Goal: Task Accomplishment & Management: Manage account settings

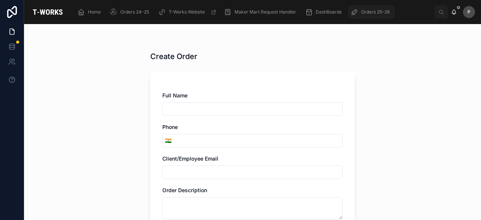
click at [376, 12] on span "Orders 25-26" at bounding box center [375, 12] width 29 height 6
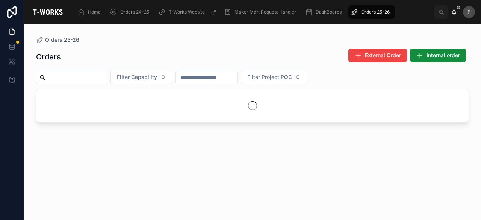
click at [87, 78] on input "text" at bounding box center [76, 77] width 62 height 11
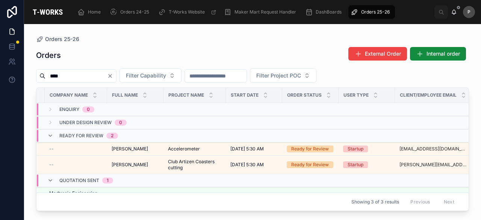
scroll to position [0, 57]
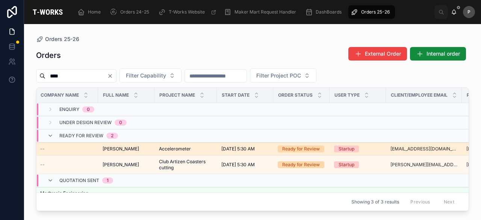
type input "****"
click at [315, 149] on div "Ready for Review" at bounding box center [301, 148] width 38 height 7
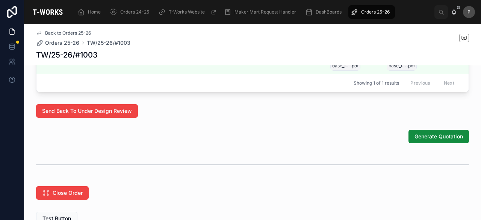
scroll to position [509, 0]
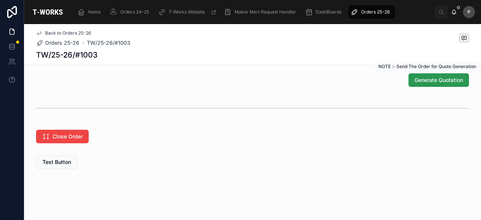
click at [433, 80] on span "Generate Quotation" at bounding box center [438, 80] width 48 height 8
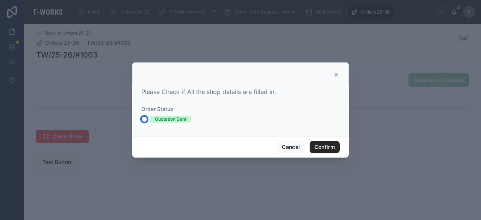
click at [145, 117] on button "Quotation Sent" at bounding box center [144, 119] width 6 height 6
click at [329, 147] on button "Confirm" at bounding box center [324, 147] width 30 height 12
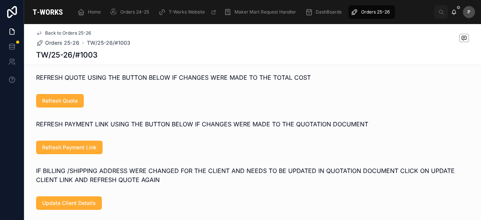
scroll to position [427, 0]
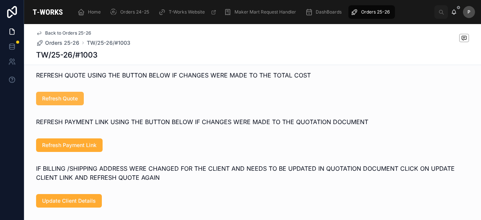
click at [67, 102] on span "Refresh Quote" at bounding box center [60, 99] width 36 height 8
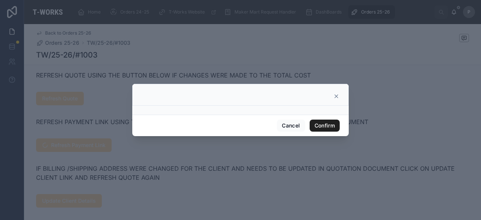
click at [324, 121] on button "Confirm" at bounding box center [324, 125] width 30 height 12
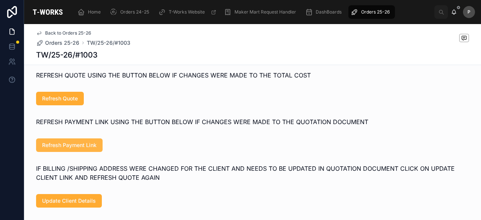
click at [88, 149] on span "Refresh Payment Link" at bounding box center [69, 145] width 54 height 8
click at [73, 102] on span "Refresh Quote" at bounding box center [60, 99] width 36 height 8
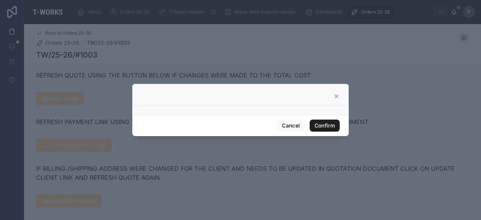
click at [336, 124] on button "Confirm" at bounding box center [324, 125] width 30 height 12
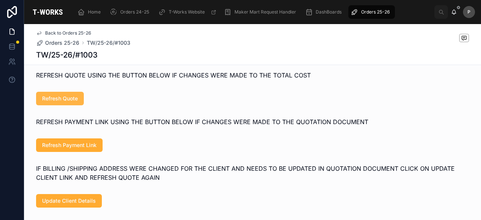
click at [63, 102] on span "Refresh Quote" at bounding box center [60, 99] width 36 height 8
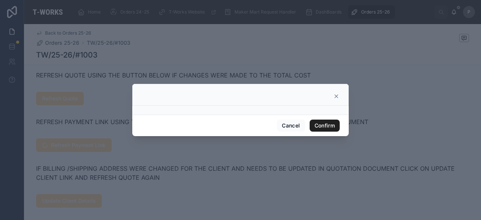
click at [322, 125] on button "Confirm" at bounding box center [324, 125] width 30 height 12
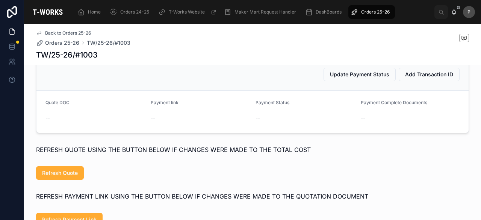
scroll to position [351, 0]
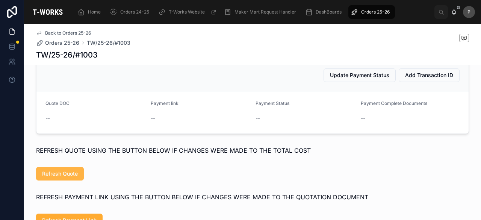
click at [67, 177] on span "Refresh Quote" at bounding box center [60, 174] width 36 height 8
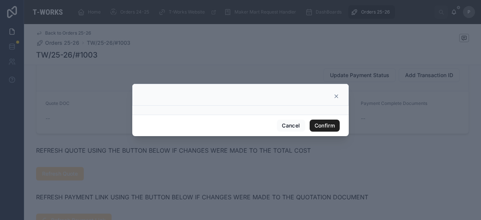
click at [320, 124] on button "Confirm" at bounding box center [324, 125] width 30 height 12
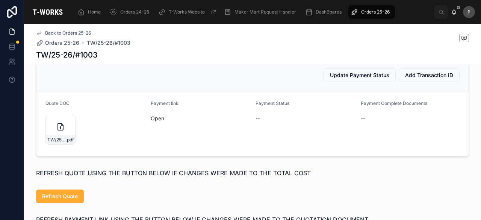
scroll to position [464, 0]
